Goal: Transaction & Acquisition: Book appointment/travel/reservation

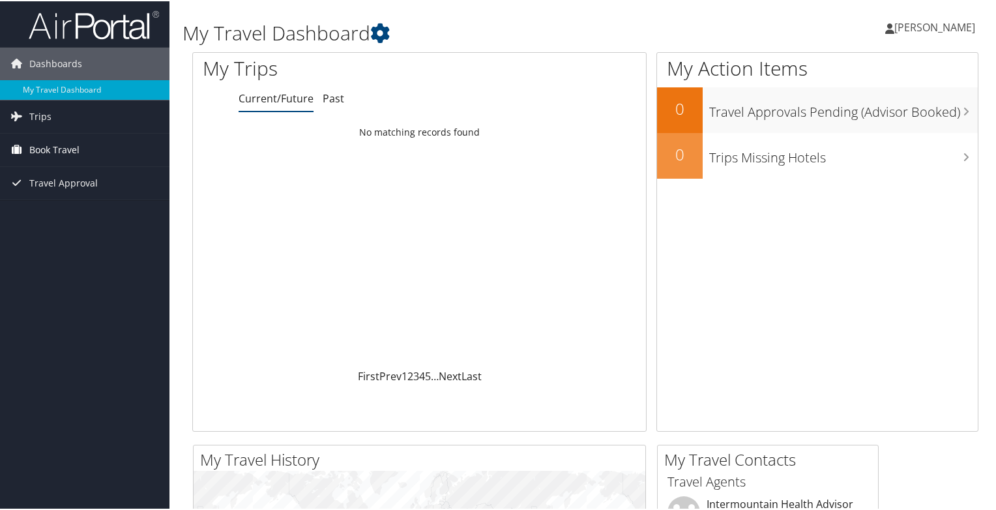
click at [65, 148] on span "Book Travel" at bounding box center [54, 148] width 50 height 33
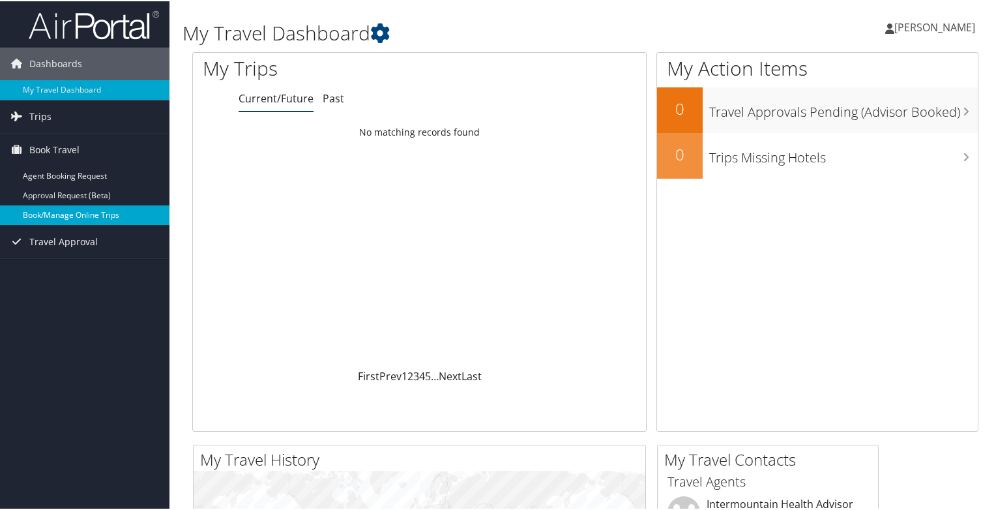
click at [64, 213] on link "Book/Manage Online Trips" at bounding box center [85, 214] width 170 height 20
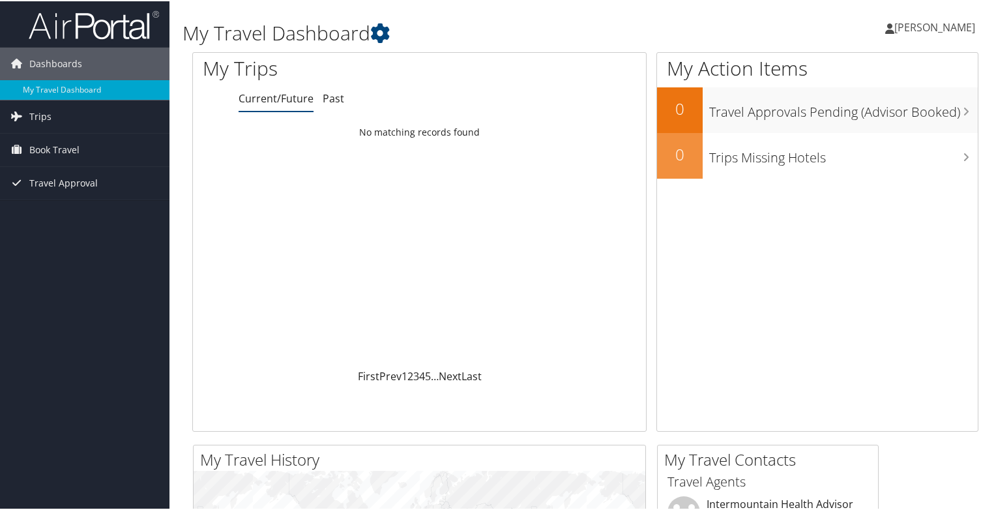
click at [945, 27] on span "[PERSON_NAME]" at bounding box center [935, 26] width 81 height 14
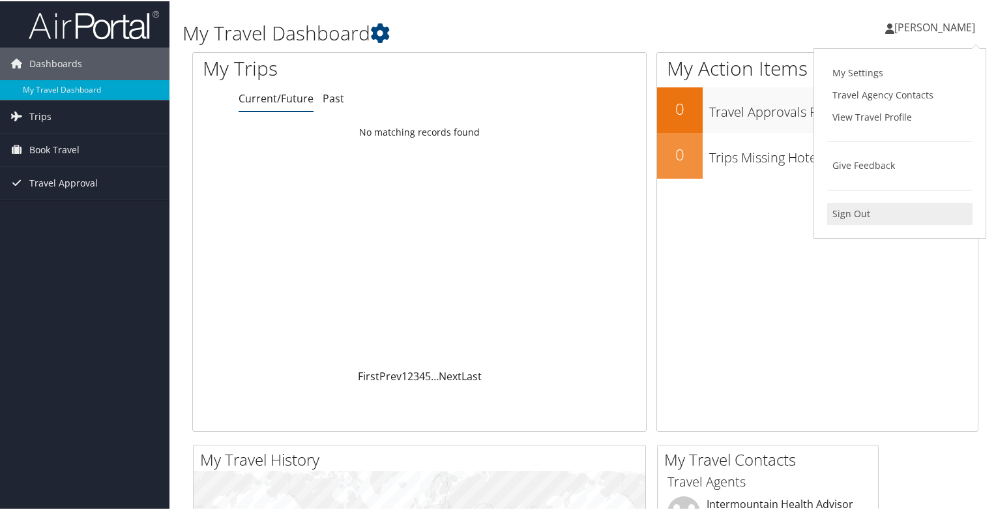
click at [839, 221] on link "Sign Out" at bounding box center [899, 212] width 145 height 22
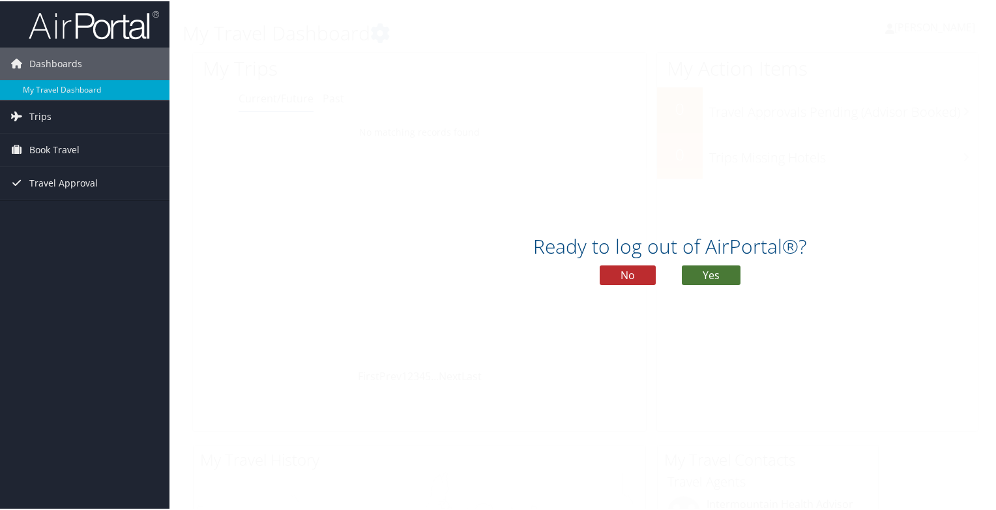
click at [715, 271] on button "Yes" at bounding box center [711, 274] width 59 height 20
